Goal: Check status: Check status

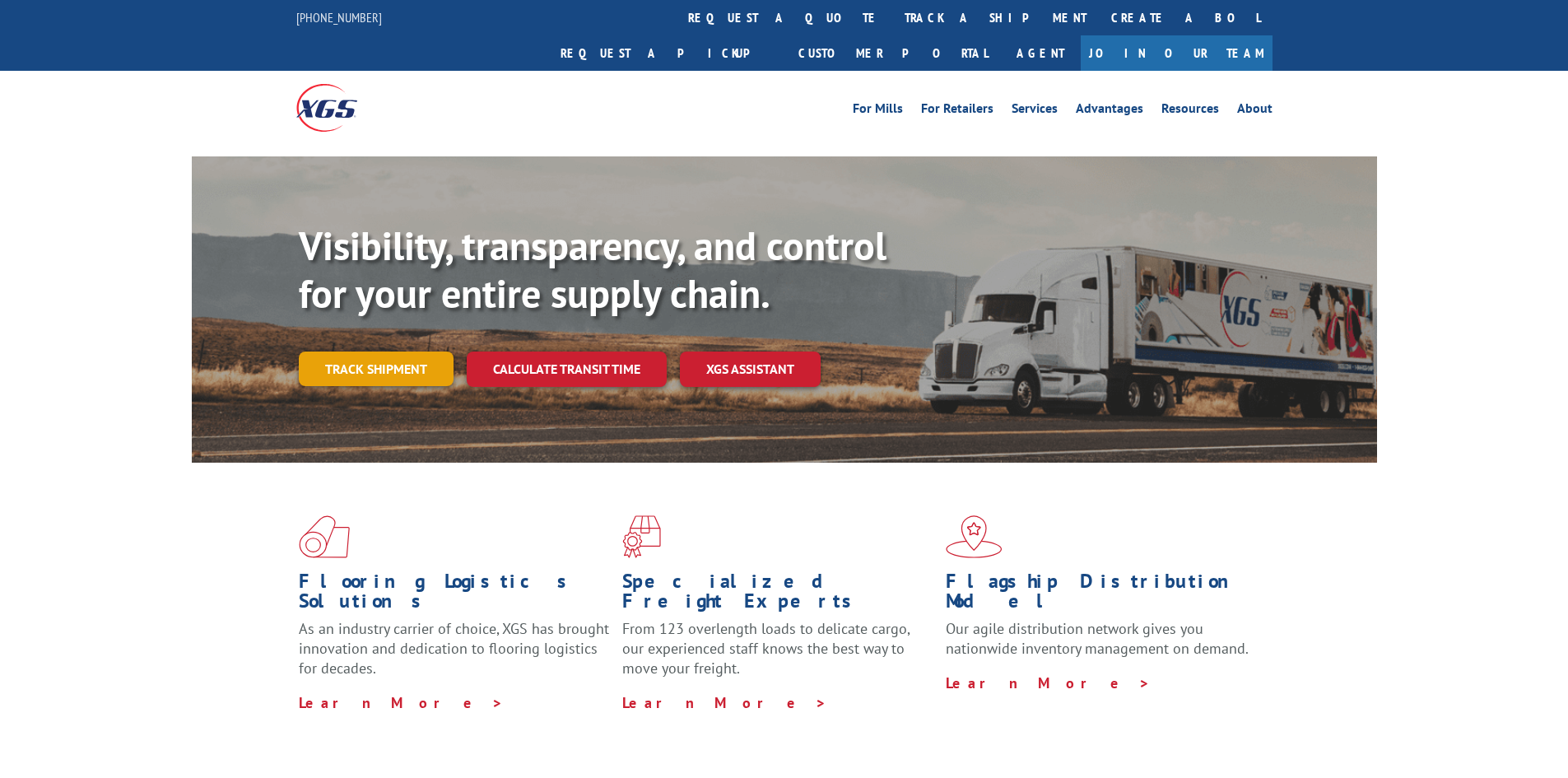
click at [377, 351] on link "Track shipment" at bounding box center [376, 369] width 155 height 34
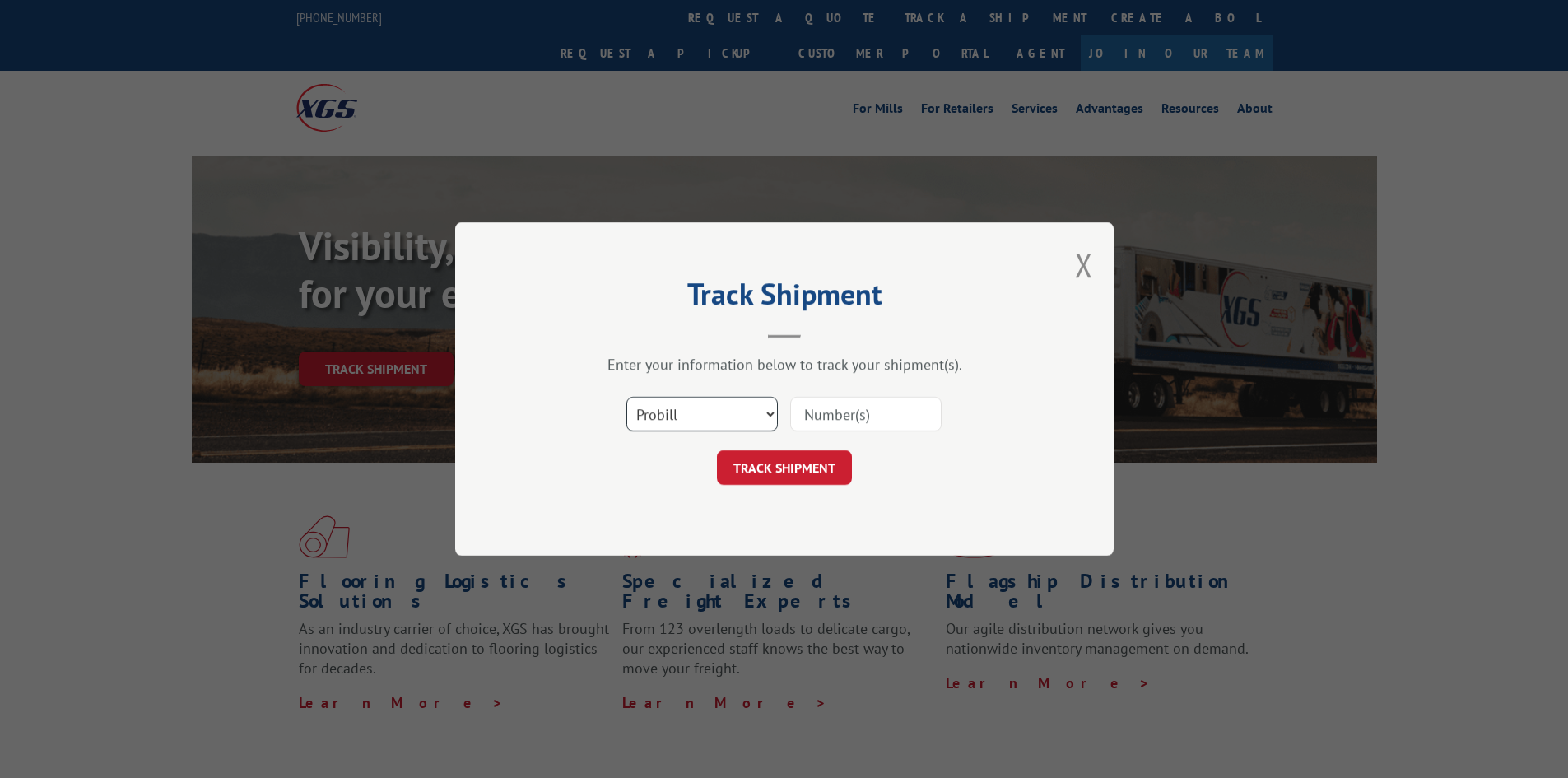
click at [767, 413] on select "Select category... Probill BOL PO" at bounding box center [702, 414] width 151 height 34
select select "bol"
click at [626, 397] on select "Select category... Probill BOL PO" at bounding box center [702, 414] width 151 height 34
click at [853, 422] on input at bounding box center [865, 414] width 151 height 34
paste input "2842606"
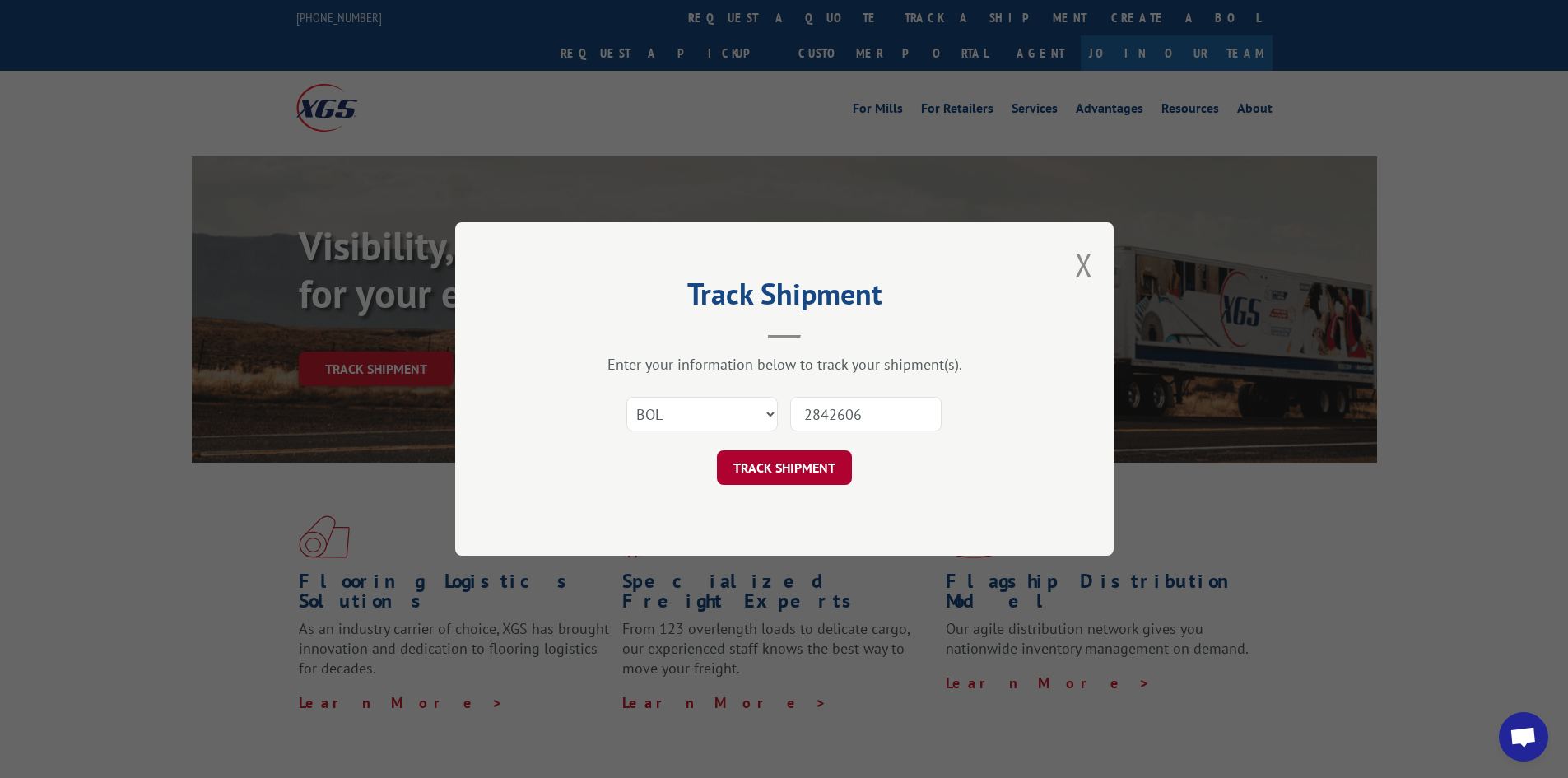
type input "2842606"
click at [802, 464] on button "TRACK SHIPMENT" at bounding box center [784, 467] width 135 height 34
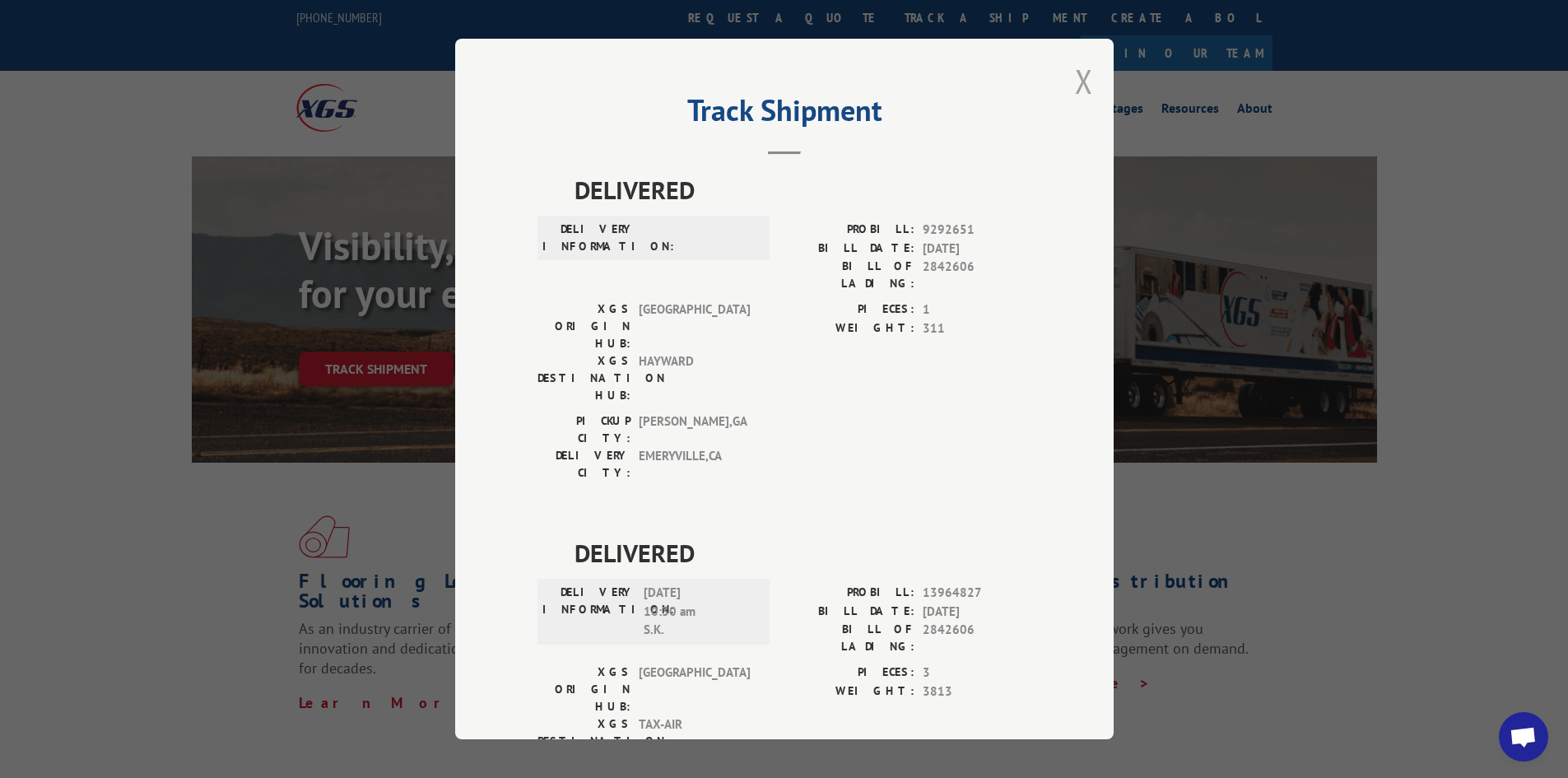
click at [1079, 79] on button "Close modal" at bounding box center [1085, 81] width 18 height 43
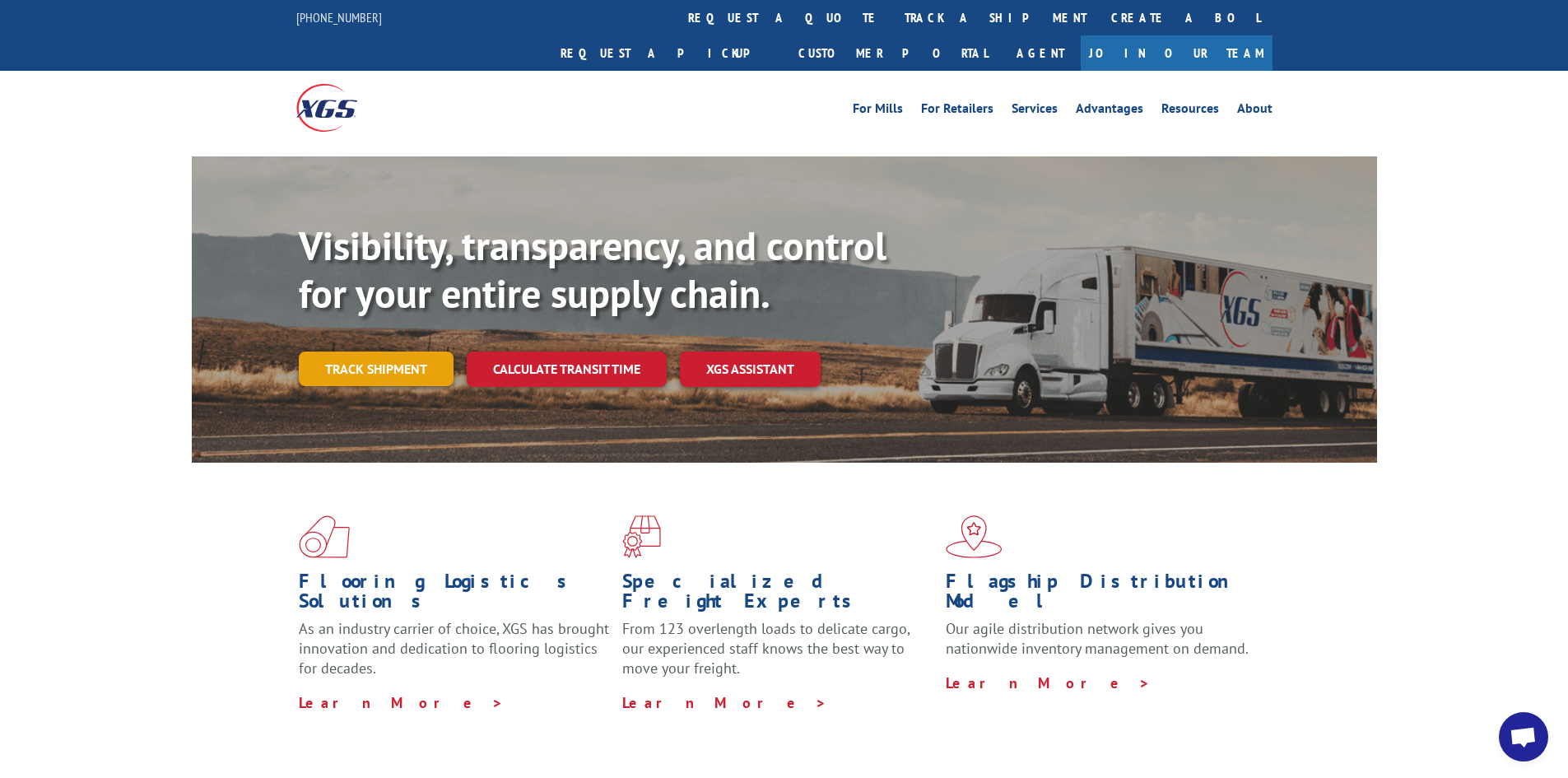
click at [400, 351] on link "Track shipment" at bounding box center [376, 369] width 155 height 34
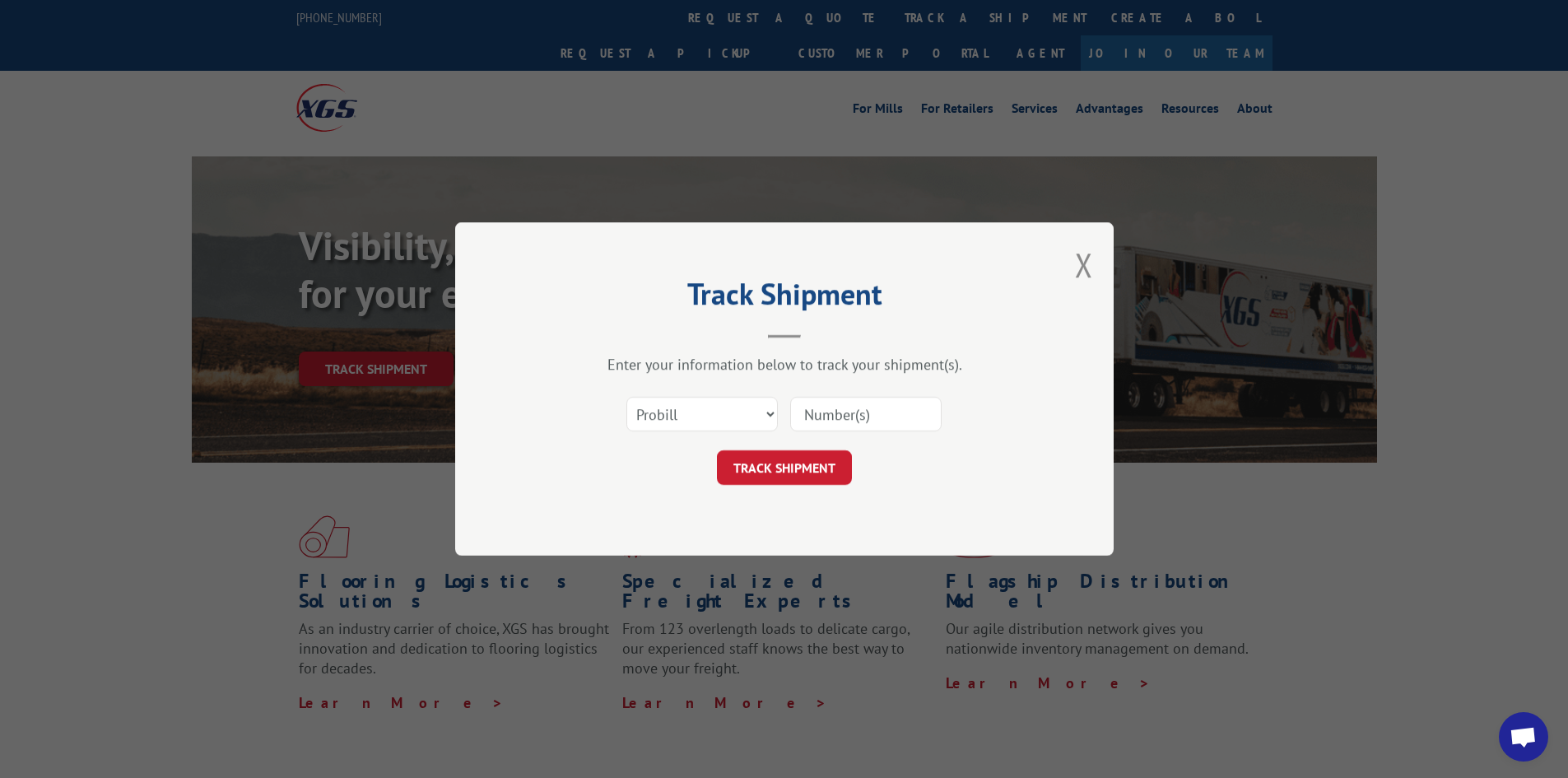
click at [853, 420] on input at bounding box center [865, 414] width 151 height 34
paste input "2842606"
type input "2842606"
click at [818, 467] on button "TRACK SHIPMENT" at bounding box center [784, 467] width 135 height 34
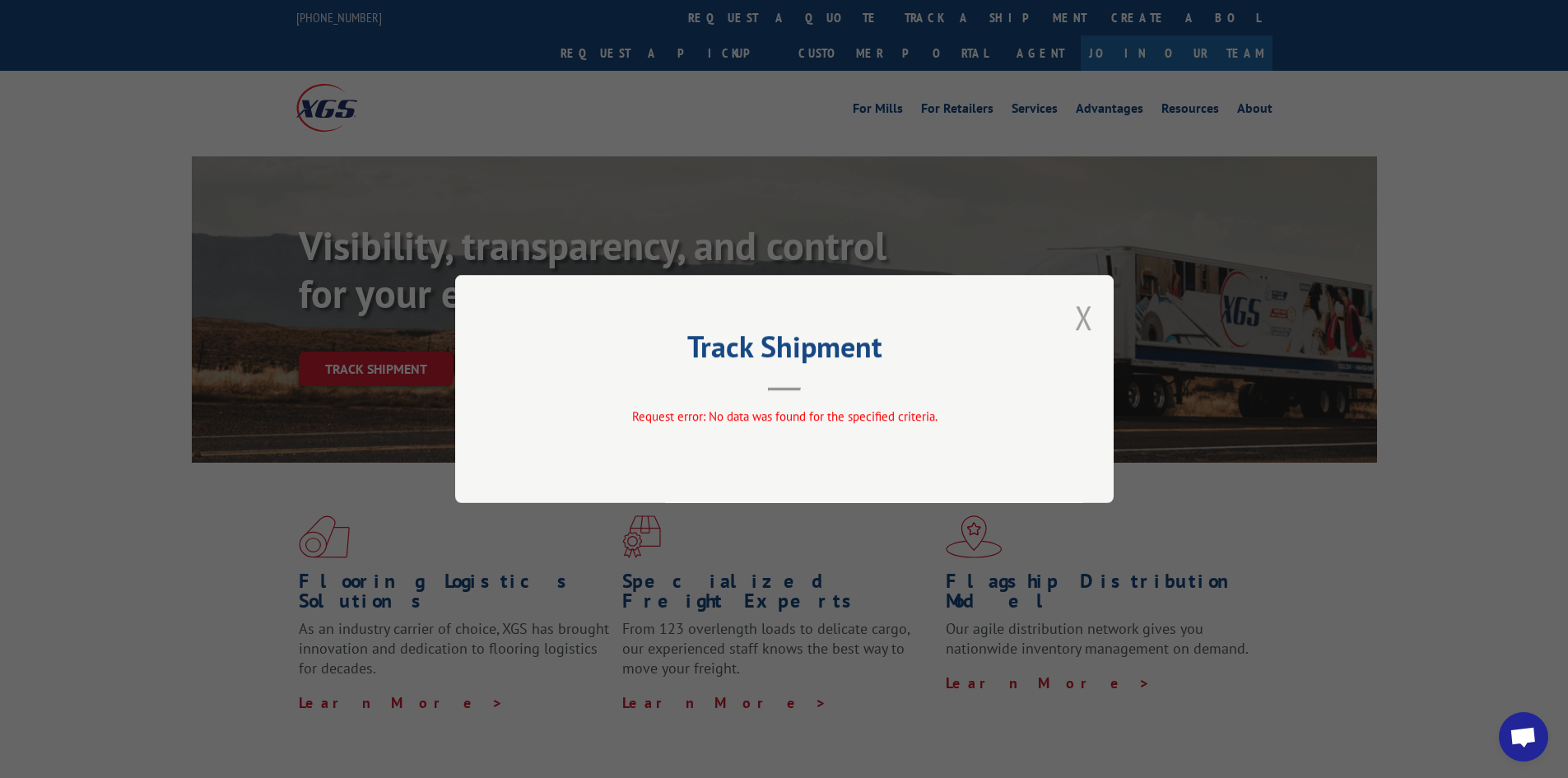
click at [1085, 316] on button "Close modal" at bounding box center [1085, 317] width 18 height 43
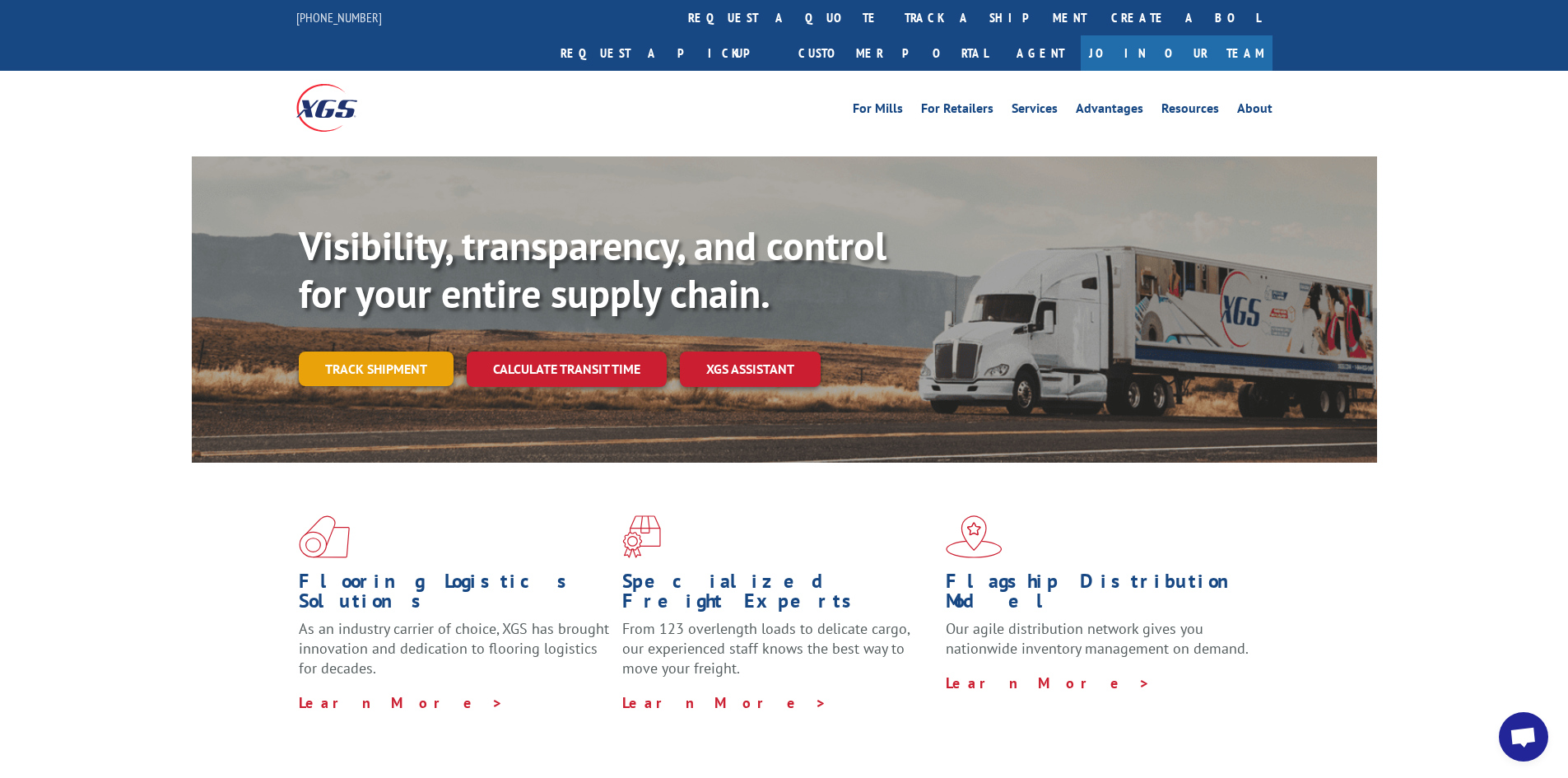
click at [326, 351] on link "Track shipment" at bounding box center [376, 369] width 155 height 34
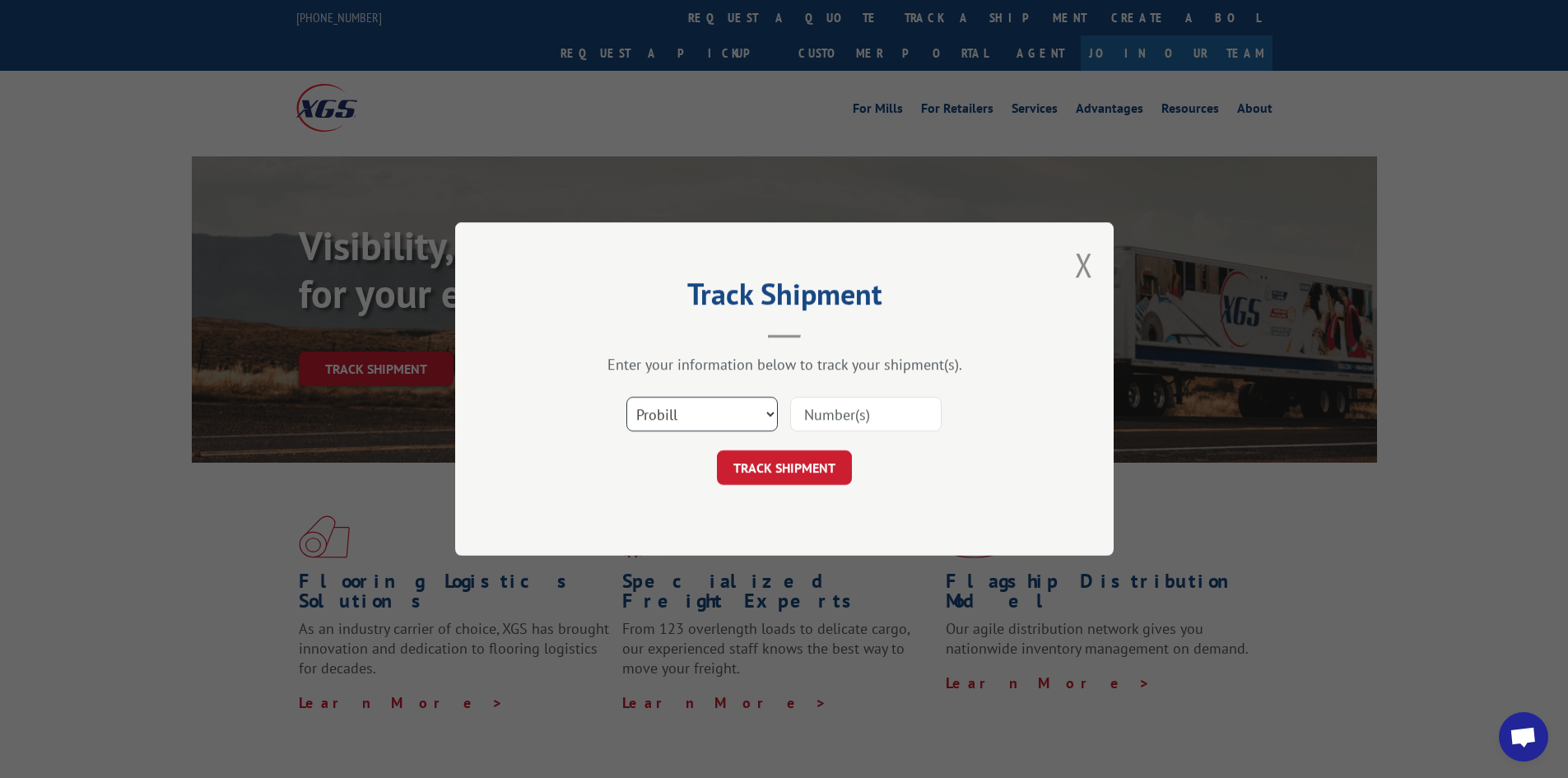
click at [774, 414] on select "Select category... Probill BOL PO" at bounding box center [702, 414] width 151 height 34
select select "bol"
click at [626, 397] on select "Select category... Probill BOL PO" at bounding box center [702, 414] width 151 height 34
click at [816, 410] on input at bounding box center [865, 414] width 151 height 34
paste input "2842606"
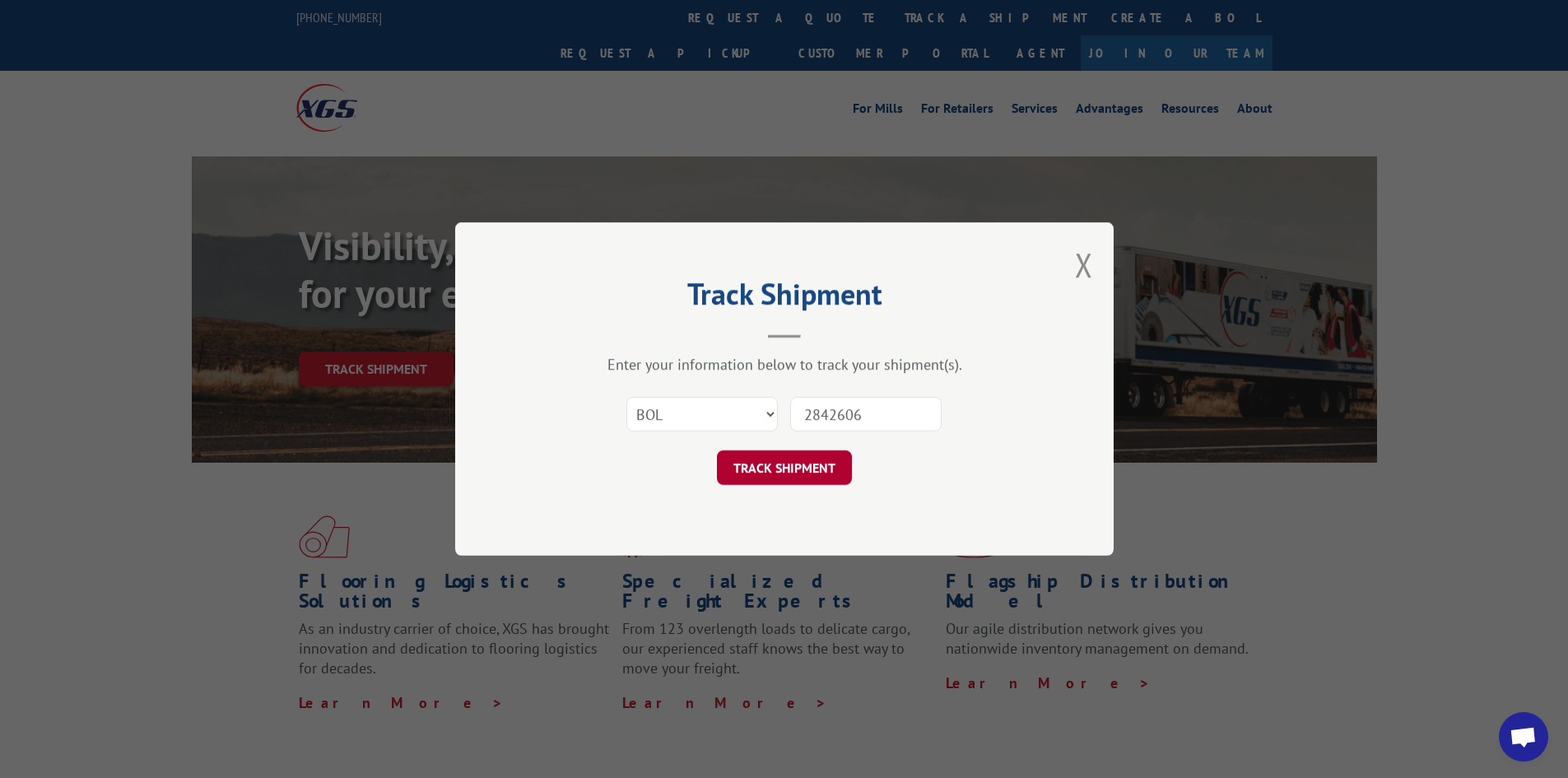
type input "2842606"
click at [798, 467] on button "TRACK SHIPMENT" at bounding box center [784, 467] width 135 height 34
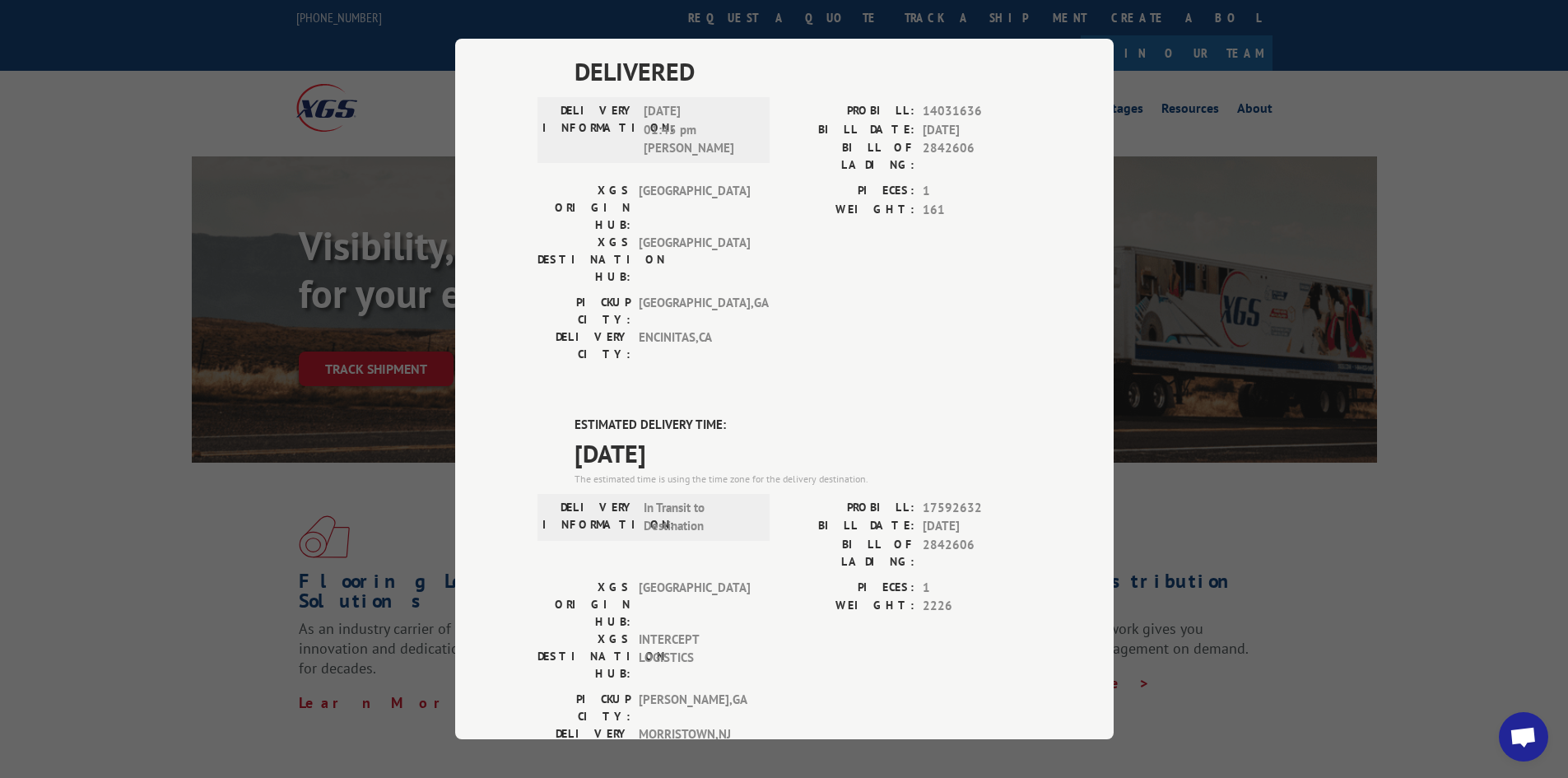
scroll to position [846, 0]
